Goal: Task Accomplishment & Management: Complete application form

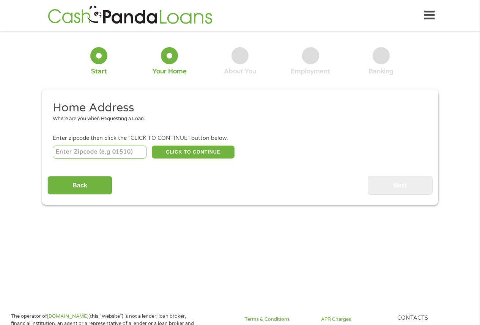
click at [88, 156] on input "number" at bounding box center [100, 151] width 94 height 13
type input "8"
type input "79029"
click at [197, 152] on button "CLICK TO CONTINUE" at bounding box center [193, 151] width 83 height 13
type input "79029"
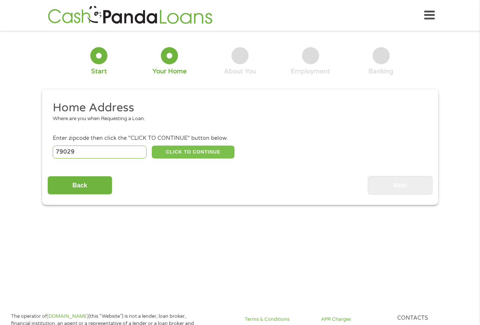
type input "[PERSON_NAME]"
select select "[US_STATE]"
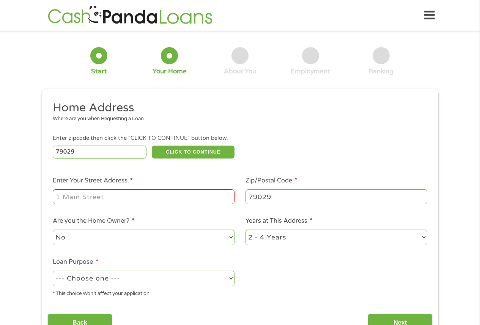
click at [145, 188] on li "Enter Your Street Address *" at bounding box center [143, 190] width 193 height 29
click at [144, 195] on input "Enter Your Street Address *" at bounding box center [144, 196] width 182 height 14
type input "[STREET_ADDRESS]"
click at [258, 241] on select "1 Year or less 1 - 2 Years 2 - 4 Years Over 4 Years" at bounding box center [337, 237] width 182 height 16
select select "24months"
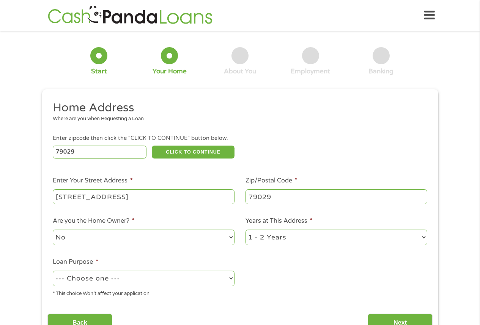
click at [246, 229] on select "1 Year or less 1 - 2 Years 2 - 4 Years Over 4 Years" at bounding box center [337, 237] width 182 height 16
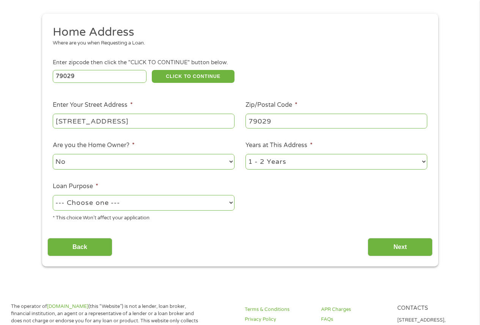
scroll to position [76, 0]
click at [114, 204] on select "--- Choose one --- Pay Bills Debt Consolidation Home Improvement Major Purchase…" at bounding box center [144, 202] width 182 height 16
click at [112, 203] on select "--- Choose one --- Pay Bills Debt Consolidation Home Improvement Major Purchase…" at bounding box center [144, 202] width 182 height 16
select select "paybills"
click at [53, 194] on select "--- Choose one --- Pay Bills Debt Consolidation Home Improvement Major Purchase…" at bounding box center [144, 202] width 182 height 16
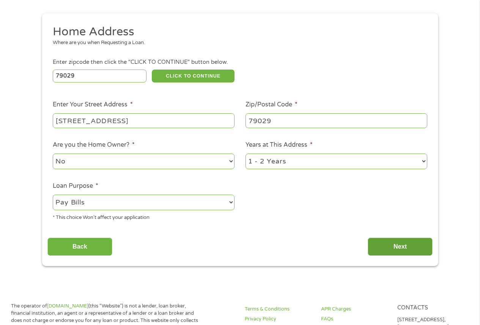
click at [386, 242] on input "Next" at bounding box center [400, 246] width 65 height 19
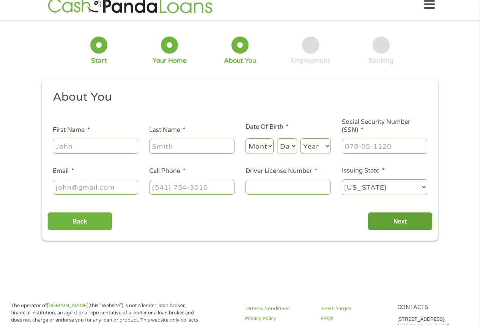
scroll to position [0, 0]
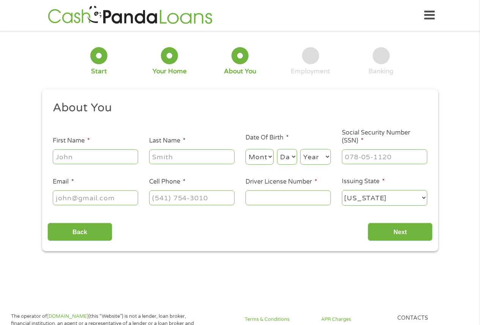
click at [101, 150] on input "First Name *" at bounding box center [95, 156] width 85 height 14
type input "Janely"
type input "[PERSON_NAME]"
drag, startPoint x: 251, startPoint y: 160, endPoint x: 264, endPoint y: 156, distance: 13.5
click at [252, 160] on select "Month 1 2 3 4 5 6 7 8 9 10 11 12" at bounding box center [260, 157] width 28 height 16
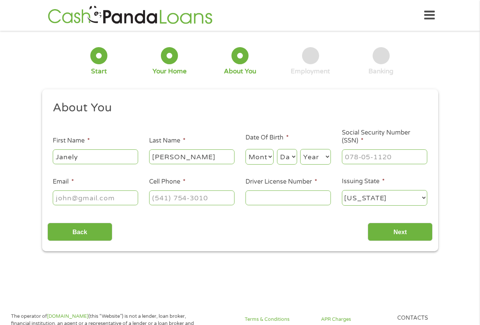
select select "8"
click at [246, 149] on select "Month 1 2 3 4 5 6 7 8 9 10 11 12" at bounding box center [260, 157] width 28 height 16
click at [286, 155] on select "Day 1 2 3 4 5 6 7 8 9 10 11 12 13 14 15 16 17 18 19 20 21 22 23 24 25 26 27 28 …" at bounding box center [287, 157] width 20 height 16
select select "22"
click at [277, 149] on select "Day 1 2 3 4 5 6 7 8 9 10 11 12 13 14 15 16 17 18 19 20 21 22 23 24 25 26 27 28 …" at bounding box center [287, 157] width 20 height 16
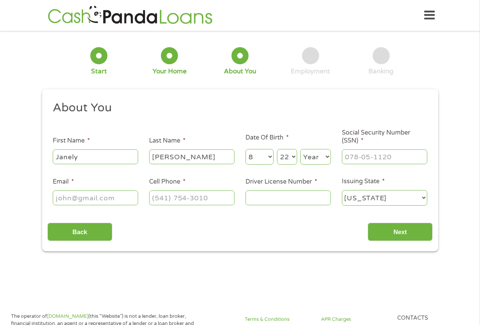
click at [304, 158] on select "Year [DATE] 2006 2005 2004 2003 2002 2001 2000 1999 1998 1997 1996 1995 1994 19…" at bounding box center [315, 157] width 31 height 16
select select "2000"
click at [300, 149] on select "Year [DATE] 2006 2005 2004 2003 2002 2001 2000 1999 1998 1997 1996 1995 1994 19…" at bounding box center [315, 157] width 31 height 16
drag, startPoint x: 350, startPoint y: 158, endPoint x: 355, endPoint y: 156, distance: 5.2
click at [351, 158] on input "___-__-____" at bounding box center [384, 156] width 85 height 14
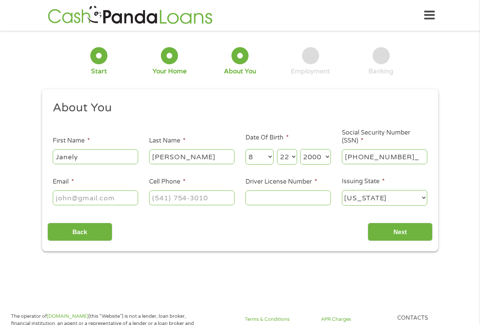
type input "639-74-3908"
click at [122, 195] on input "Email *" at bounding box center [95, 197] width 85 height 14
type input "[EMAIL_ADDRESS][DOMAIN_NAME]"
drag, startPoint x: 185, startPoint y: 197, endPoint x: 124, endPoint y: 194, distance: 60.9
click at [125, 194] on ul "About You This field is hidden when viewing the form Title * --- Choose one ---…" at bounding box center [239, 156] width 385 height 112
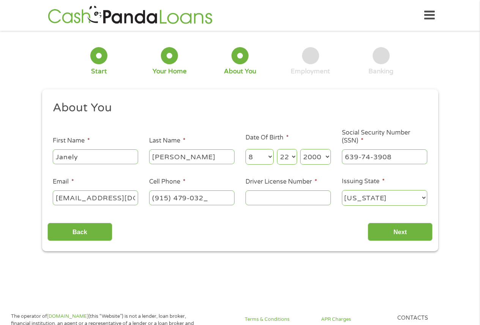
type input "[PHONE_NUMBER]"
click at [279, 199] on input "Driver License Number *" at bounding box center [288, 197] width 85 height 14
type input "51679491"
click at [390, 225] on input "Next" at bounding box center [400, 232] width 65 height 19
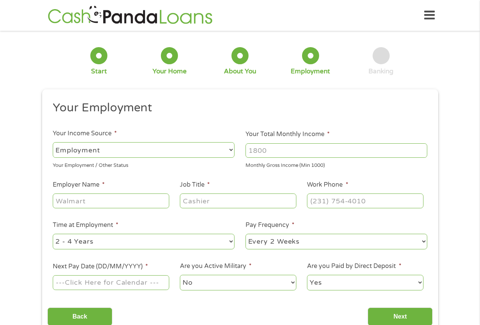
click at [284, 152] on input "Your Total Monthly Income *" at bounding box center [337, 150] width 182 height 14
type input "1950"
click at [117, 207] on input "Employer Name *" at bounding box center [111, 200] width 116 height 14
type input "Affordable Insurance"
type input "CSR"
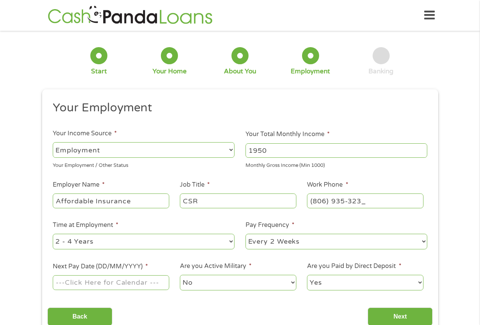
type input "[PHONE_NUMBER]"
click at [285, 245] on select "--- Choose one --- Every 2 Weeks Every Week Monthly Semi-Monthly" at bounding box center [337, 242] width 182 height 16
select select "weekly"
click at [246, 234] on select "--- Choose one --- Every 2 Weeks Every Week Monthly Semi-Monthly" at bounding box center [337, 242] width 182 height 16
click at [130, 286] on input "Next Pay Date (DD/MM/YYYY) *" at bounding box center [111, 282] width 116 height 14
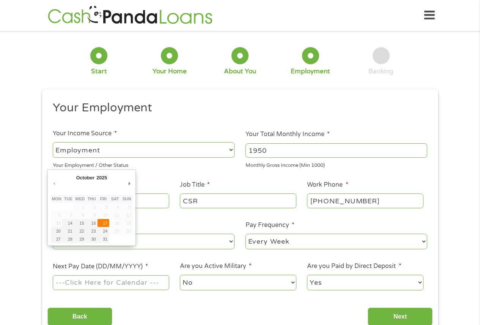
type input "[DATE]"
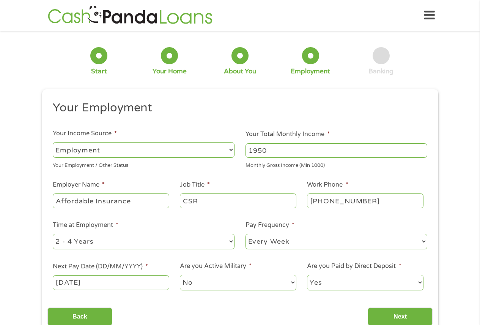
click at [216, 284] on select "No Yes" at bounding box center [238, 283] width 116 height 16
click at [180, 275] on select "No Yes" at bounding box center [238, 283] width 116 height 16
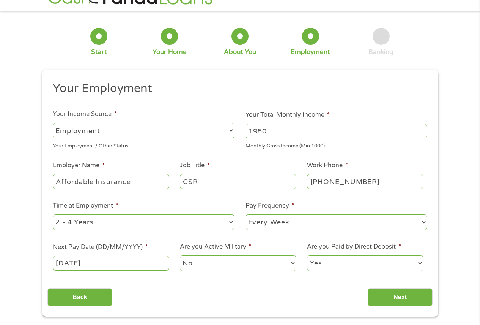
scroll to position [38, 0]
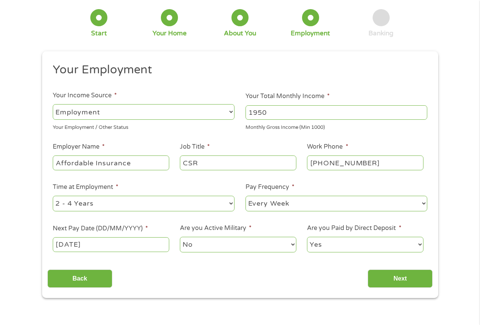
click at [340, 243] on select "Yes No" at bounding box center [365, 245] width 116 height 16
select select "0"
click at [307, 237] on select "Yes No" at bounding box center [365, 245] width 116 height 16
click at [398, 279] on input "Next" at bounding box center [400, 278] width 65 height 19
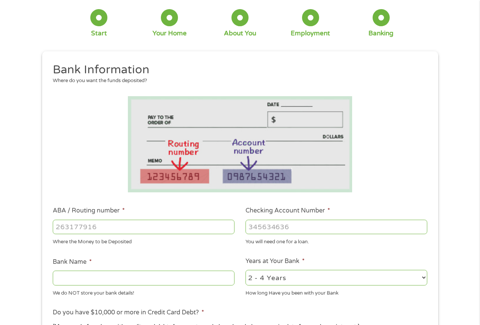
drag, startPoint x: 92, startPoint y: 223, endPoint x: 92, endPoint y: 229, distance: 5.7
click at [92, 227] on input "ABA / Routing number *" at bounding box center [144, 227] width 182 height 14
click at [90, 233] on input "ABA / Routing number *" at bounding box center [144, 227] width 182 height 14
type input "111906271"
type input "FIRST NATIONAL BANK [US_STATE]"
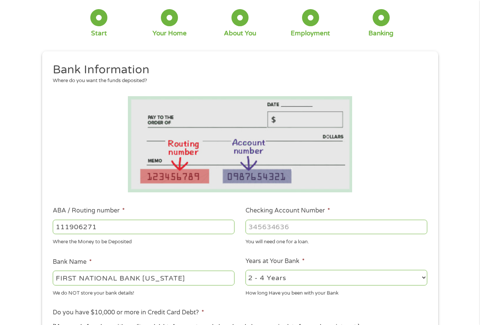
type input "111906271"
type input "530589001"
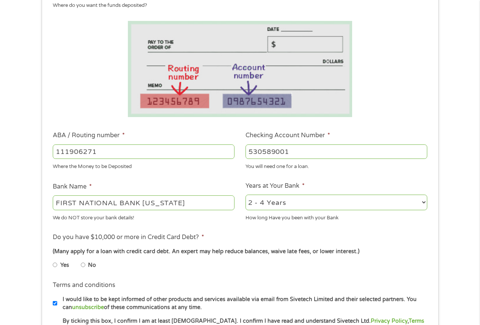
scroll to position [114, 0]
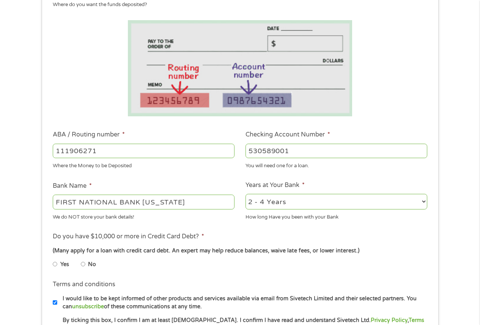
click at [85, 264] on li "No" at bounding box center [94, 264] width 27 height 15
click at [82, 264] on input "No" at bounding box center [83, 264] width 5 height 12
radio input "true"
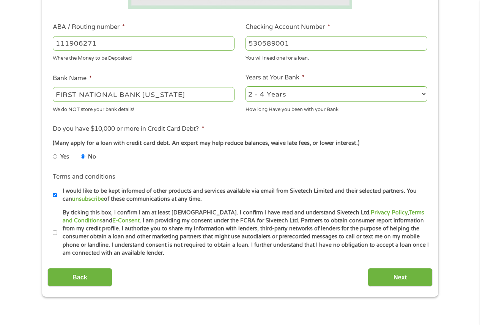
scroll to position [228, 0]
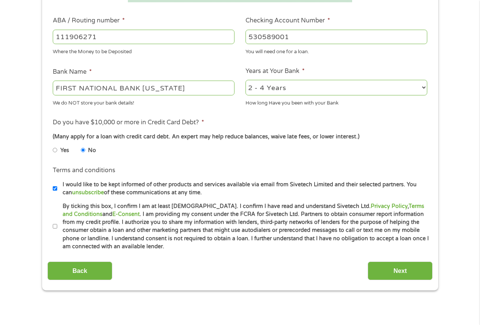
click at [53, 227] on input "By ticking this box, I confirm I am at least [DEMOGRAPHIC_DATA]. I confirm I ha…" at bounding box center [55, 226] width 5 height 12
checkbox input "true"
click at [392, 264] on input "Next" at bounding box center [400, 270] width 65 height 19
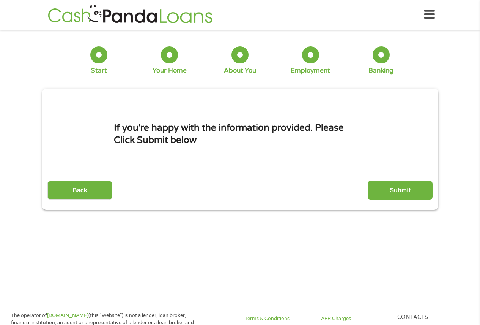
scroll to position [0, 0]
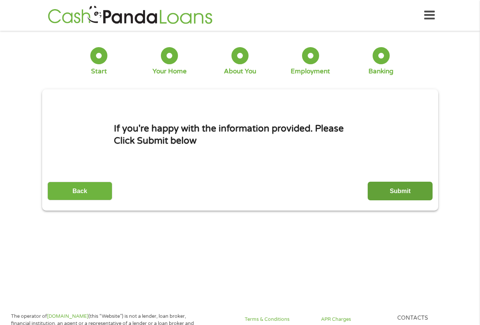
click at [384, 188] on input "Submit" at bounding box center [400, 191] width 65 height 19
